Goal: Transaction & Acquisition: Subscribe to service/newsletter

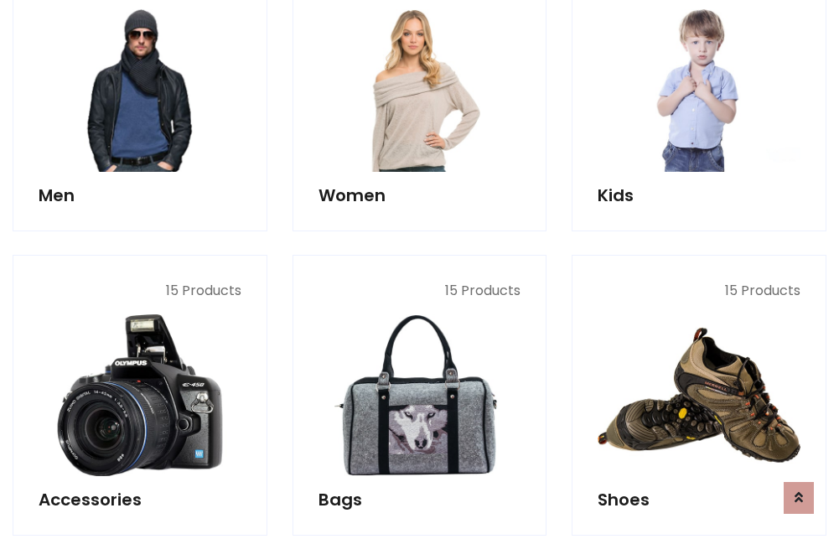
scroll to position [1216, 0]
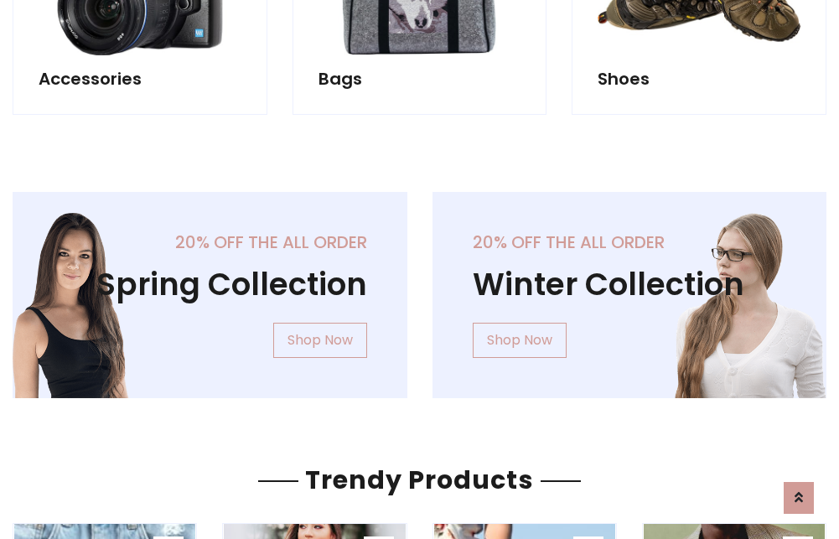
click at [420, 288] on div "20% off the all order Winter Collection Shop Now" at bounding box center [630, 308] width 420 height 233
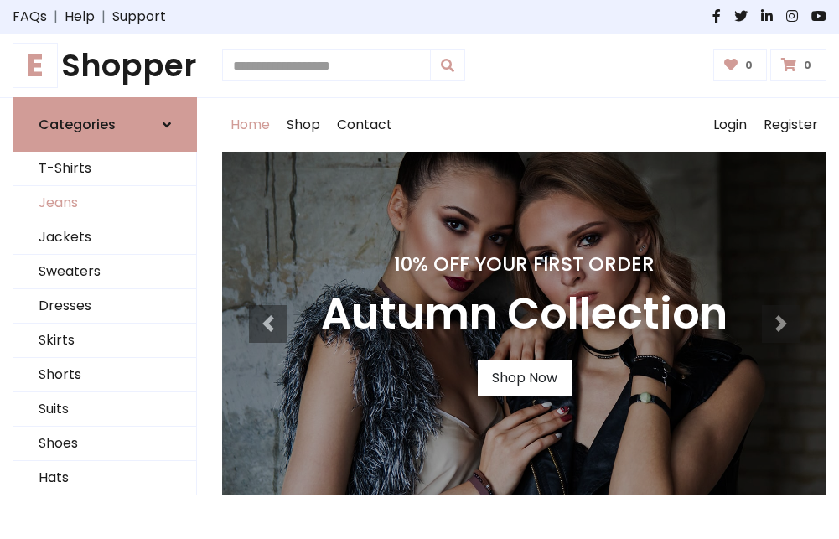
click at [105, 204] on link "Jeans" at bounding box center [104, 203] width 183 height 34
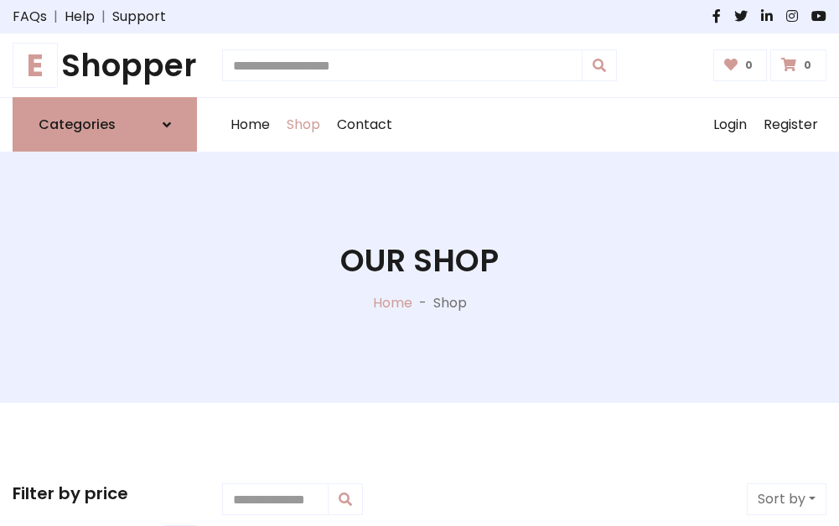
scroll to position [529, 0]
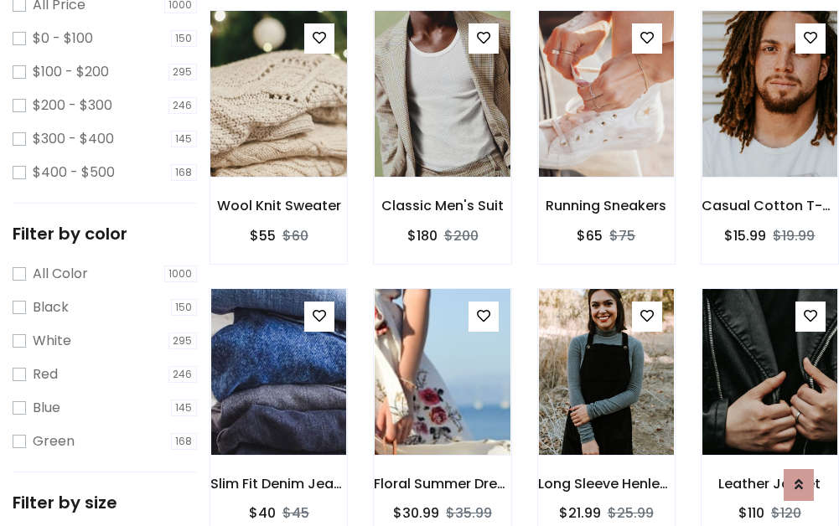
click at [278, 131] on img at bounding box center [279, 94] width 162 height 402
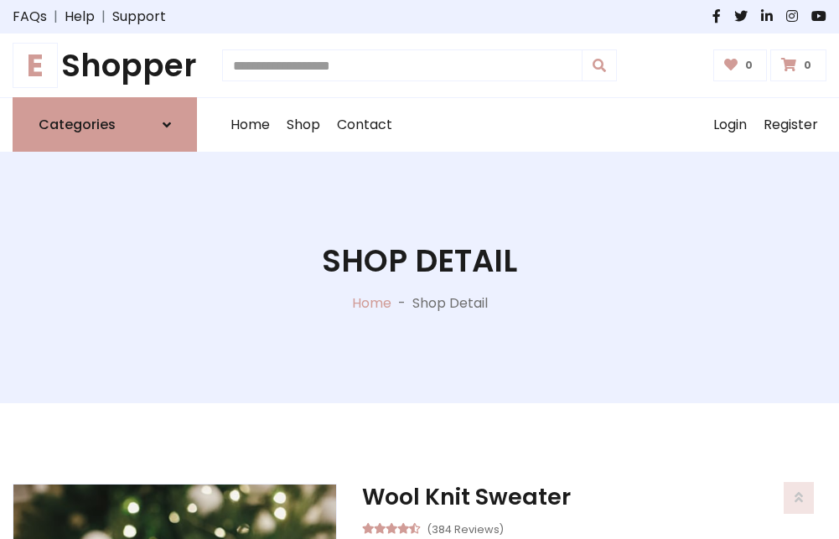
scroll to position [180, 0]
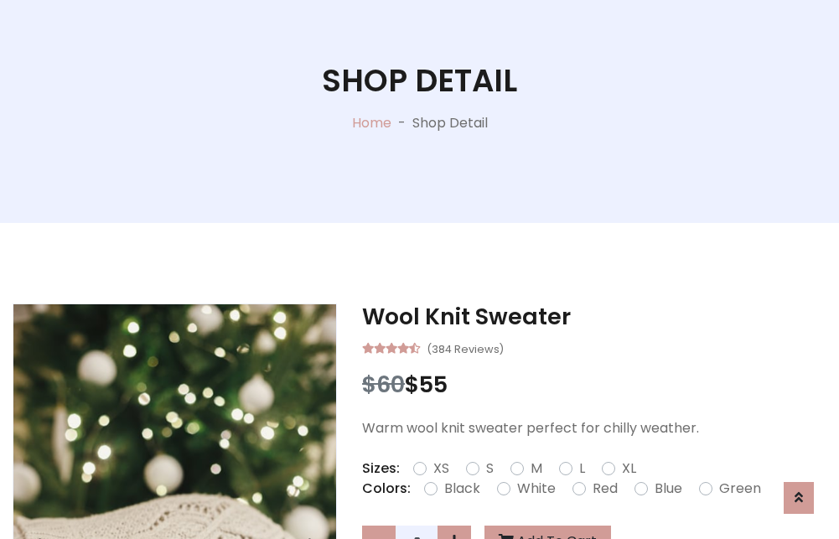
click at [603, 489] on label "Red" at bounding box center [605, 489] width 25 height 20
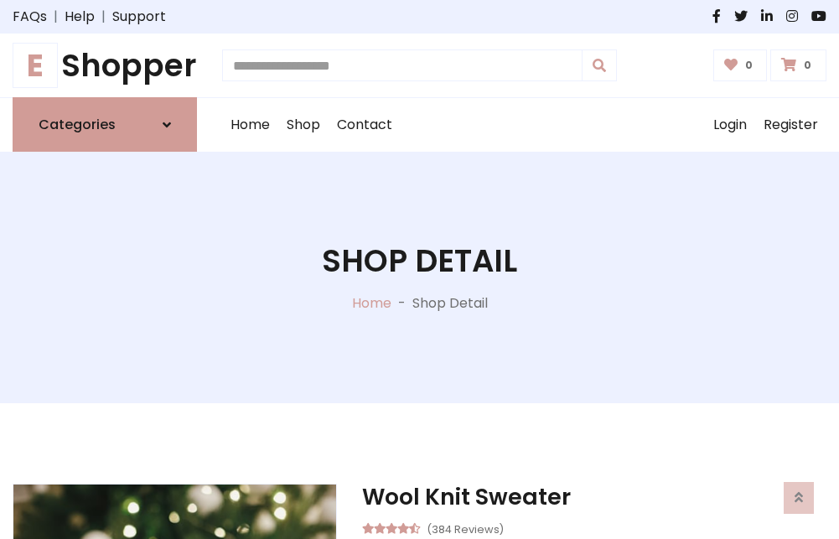
scroll to position [180, 0]
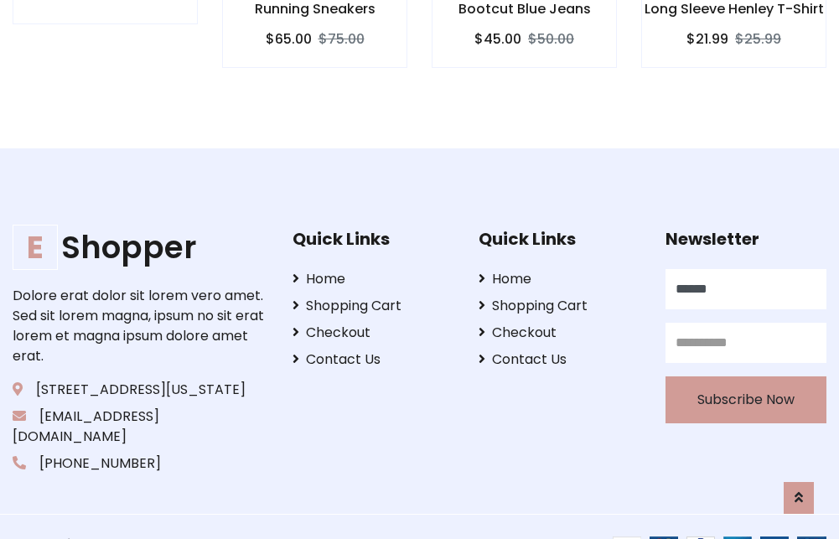
type input "******"
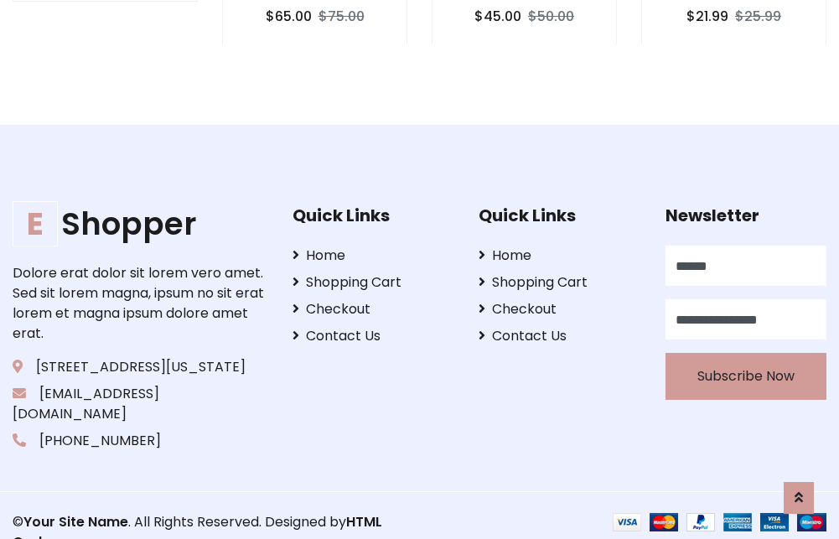
scroll to position [1631, 0]
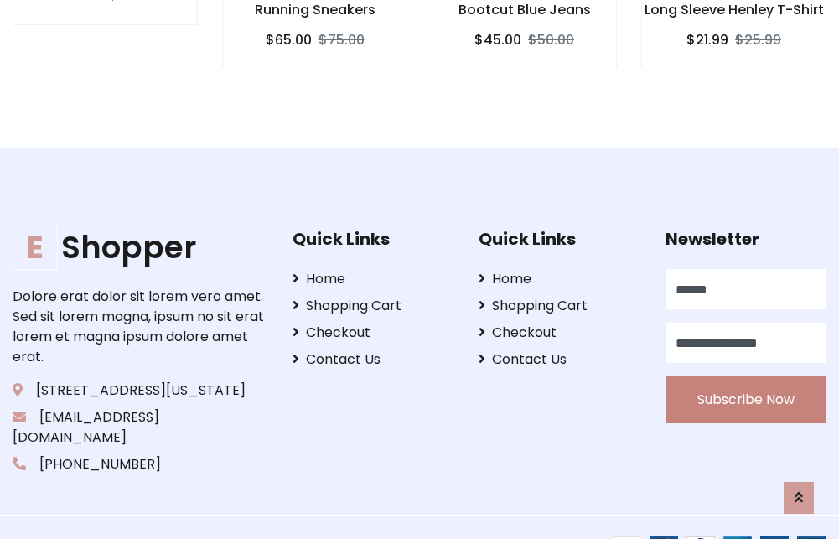
type input "**********"
click at [745, 380] on button "Subscribe Now" at bounding box center [746, 399] width 161 height 47
